Goal: Entertainment & Leisure: Consume media (video, audio)

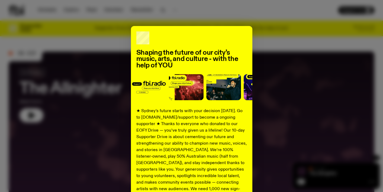
click at [287, 57] on div "Shaping the future of our city’s music, arts, and culture - with the help of YO…" at bounding box center [191, 137] width 365 height 223
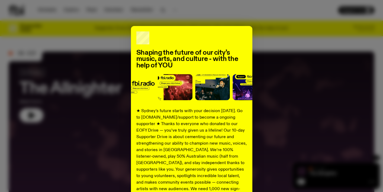
click at [283, 30] on div "Shaping the future of our city’s music, arts, and culture - with the help of YO…" at bounding box center [191, 137] width 365 height 223
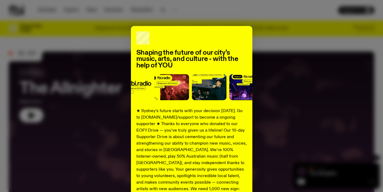
click at [67, 35] on div "Shaping the future of our city’s music, arts, and culture - with the help of YO…" at bounding box center [191, 137] width 365 height 223
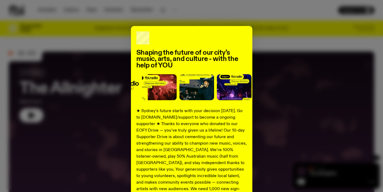
click at [60, 62] on div "Shaping the future of our city’s music, arts, and culture - with the help of YO…" at bounding box center [191, 137] width 365 height 223
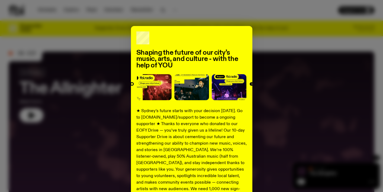
scroll to position [76, 0]
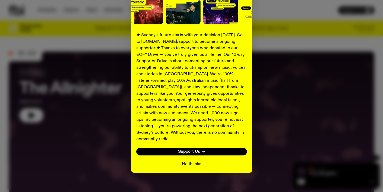
click at [186, 161] on button "No thanks" at bounding box center [192, 164] width 20 height 7
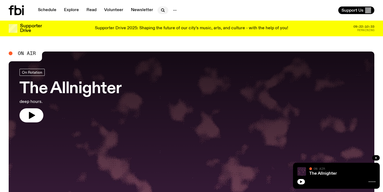
click at [164, 11] on icon "button" at bounding box center [163, 10] width 7 height 7
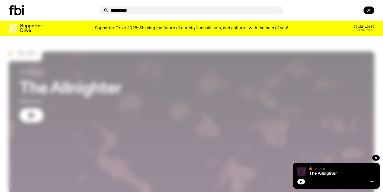
type input "**********"
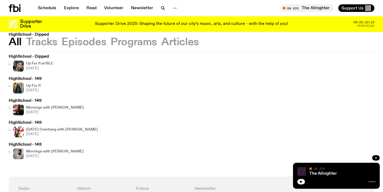
scroll to position [59, 0]
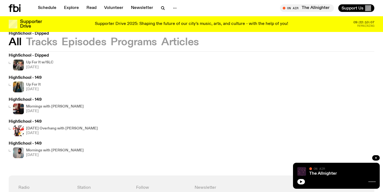
click at [52, 41] on button "Tracks" at bounding box center [41, 42] width 31 height 10
